Goal: Transaction & Acquisition: Purchase product/service

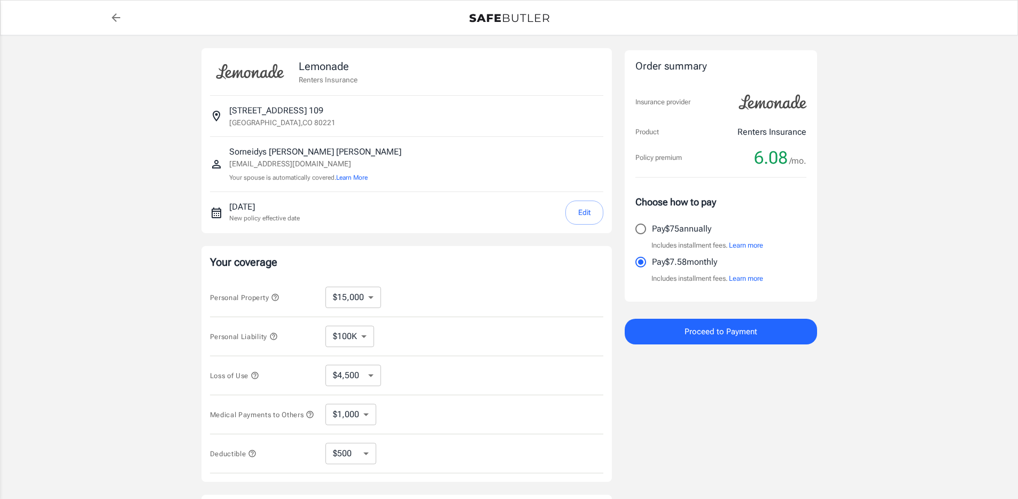
select select "15000"
select select "500"
click at [690, 225] on p "Pay $75 annually" at bounding box center [681, 228] width 59 height 13
click at [652, 225] on input "Pay $75 annually" at bounding box center [641, 229] width 22 height 22
radio input "true"
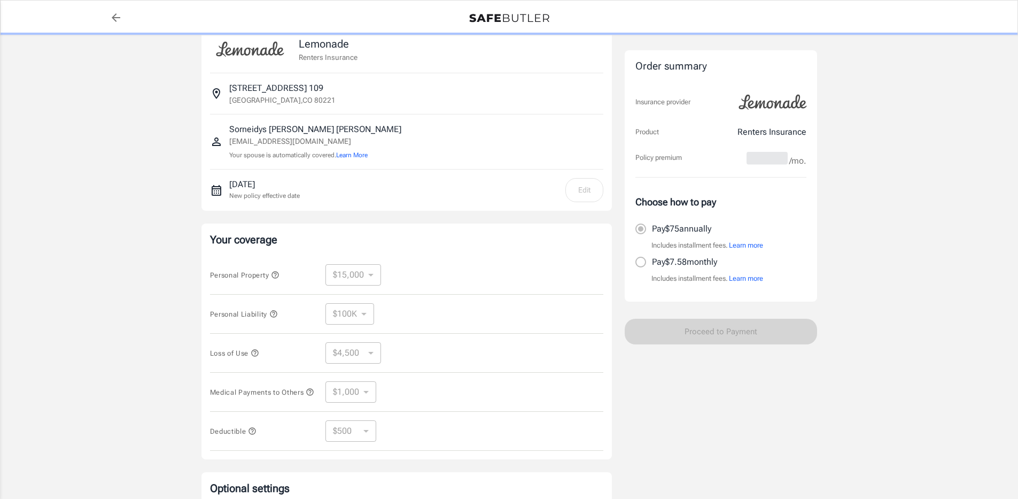
scroll to position [184, 0]
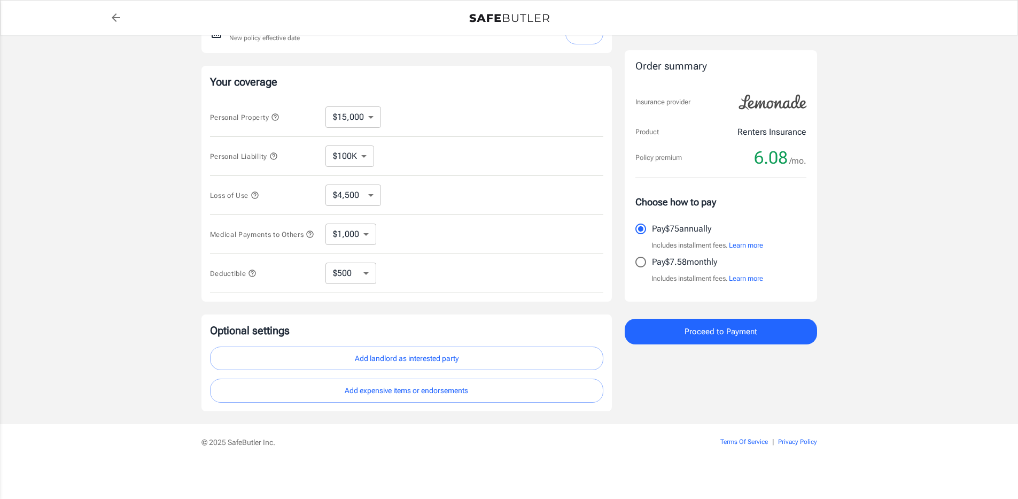
click at [442, 358] on button "Add landlord as interested party" at bounding box center [406, 358] width 393 height 24
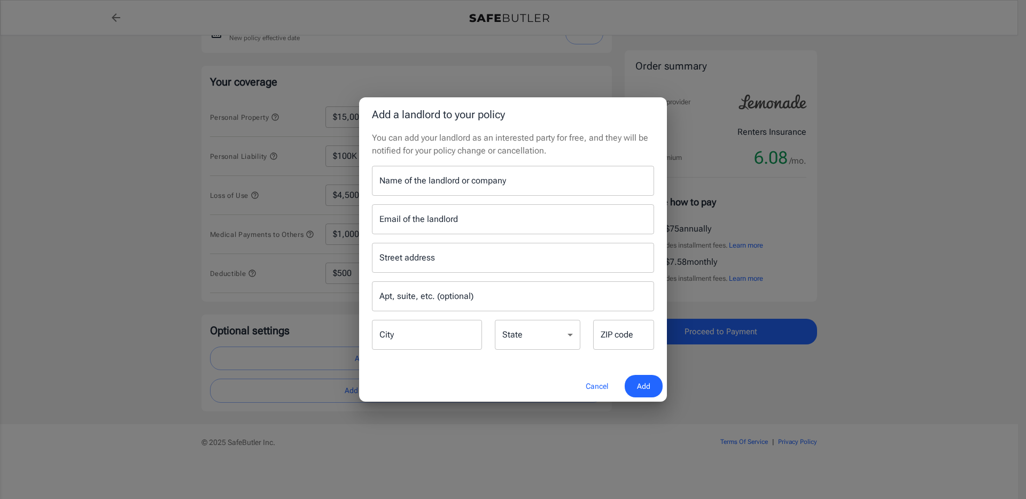
click at [424, 176] on input "Name of the landlord or company" at bounding box center [513, 181] width 282 height 30
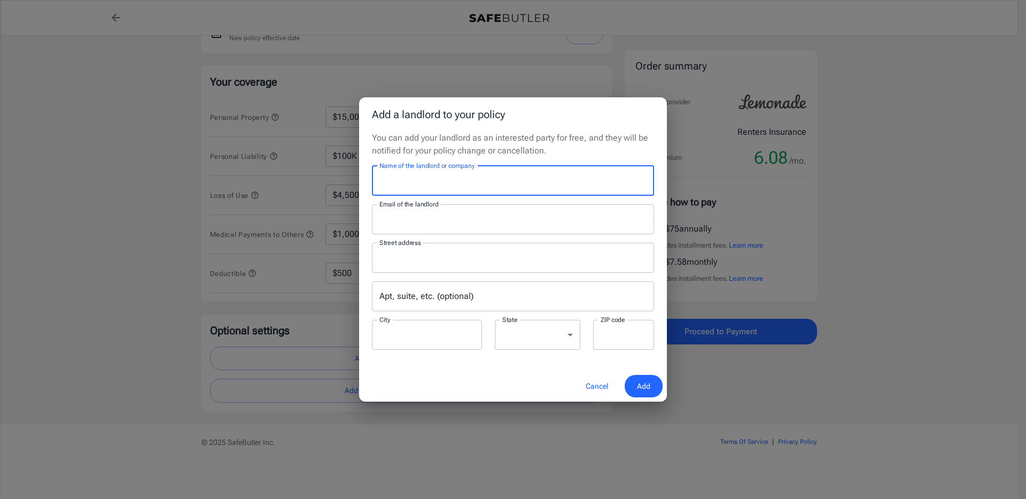
type input "[PERSON_NAME] Apartments"
type input "estrella@assetliving.com"
type input "7050 Pecos Street"
type input "Denver"
select select "CO"
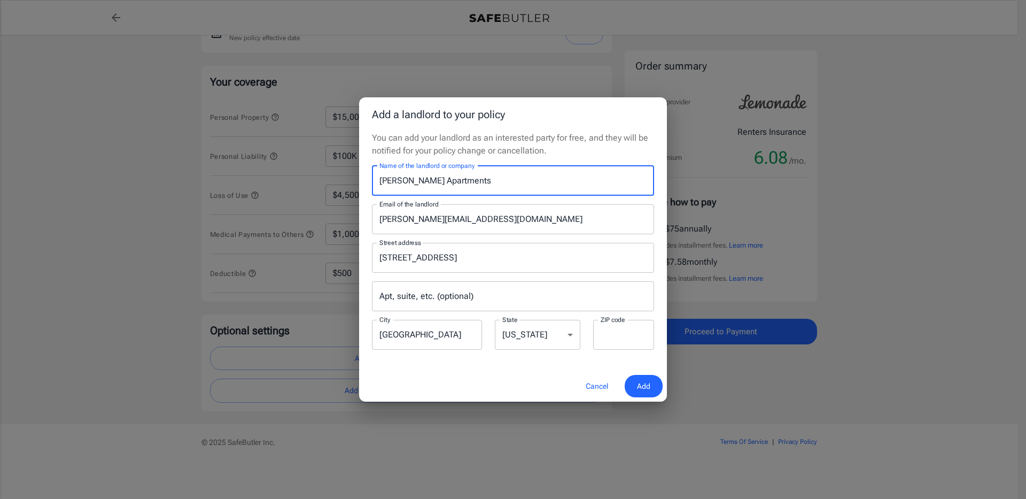
type input "80221"
click at [643, 380] on span "Add" at bounding box center [643, 386] width 13 height 13
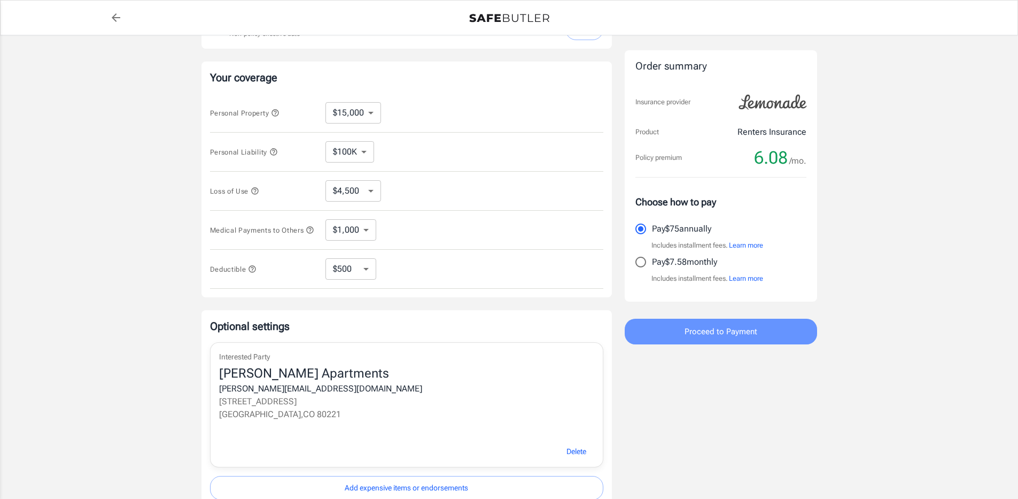
click at [740, 326] on span "Proceed to Payment" at bounding box center [721, 332] width 73 height 14
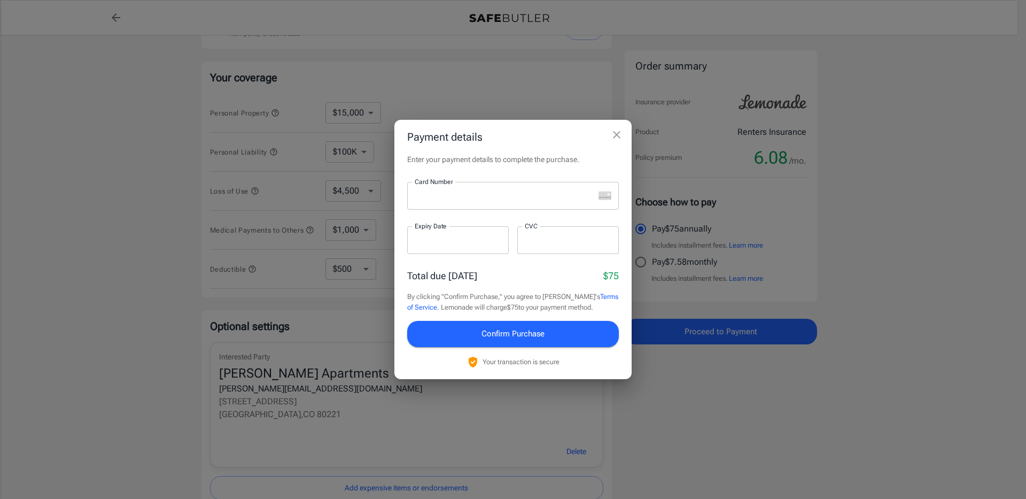
click at [508, 204] on div at bounding box center [500, 196] width 187 height 28
click at [508, 205] on div at bounding box center [500, 196] width 187 height 28
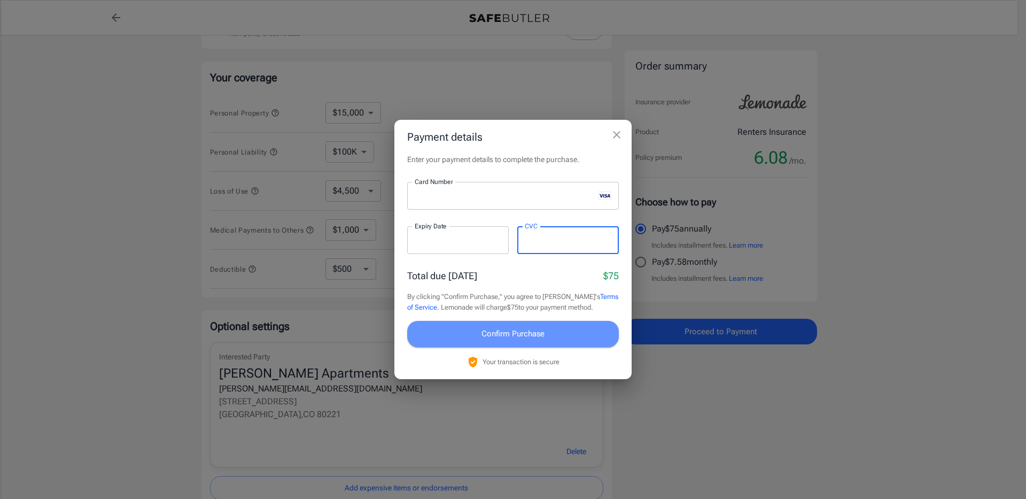
click at [488, 329] on span "Confirm Purchase" at bounding box center [513, 334] width 63 height 14
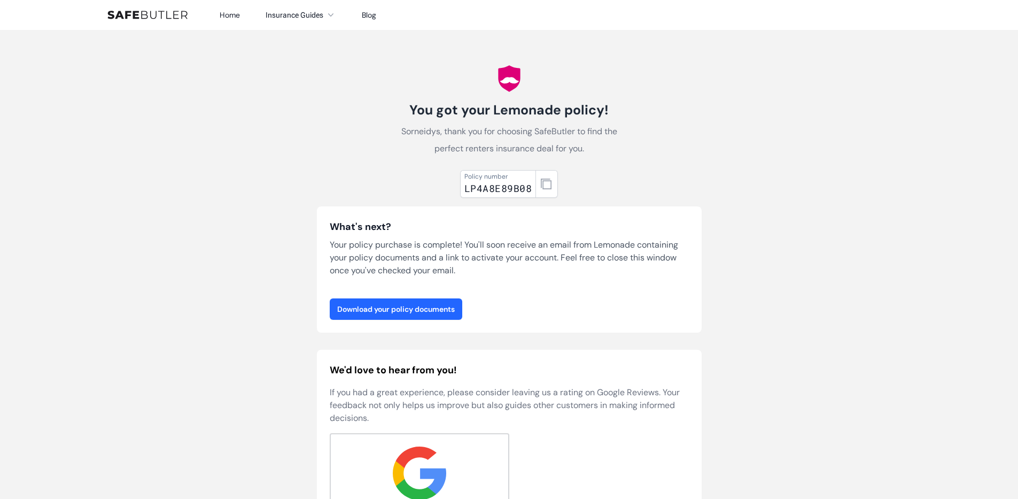
click at [391, 305] on link "Download your policy documents" at bounding box center [396, 308] width 133 height 21
